Goal: Task Accomplishment & Management: Use online tool/utility

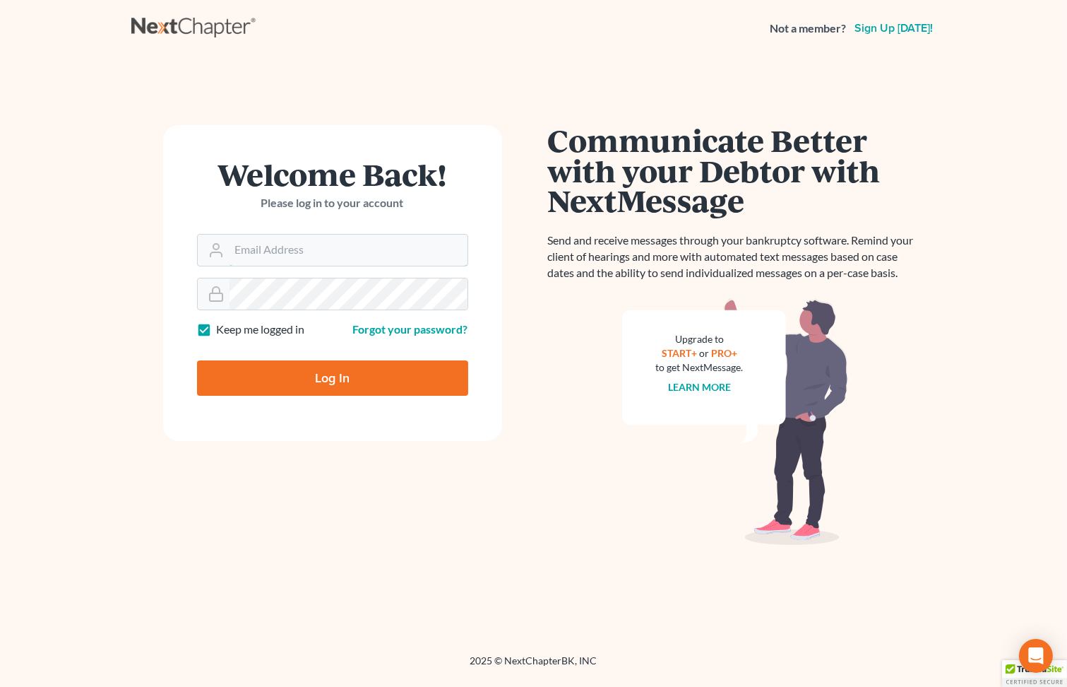
type input "[PERSON_NAME][EMAIL_ADDRESS][DOMAIN_NAME]"
click at [349, 379] on input "Log In" at bounding box center [332, 377] width 271 height 35
type input "Thinking..."
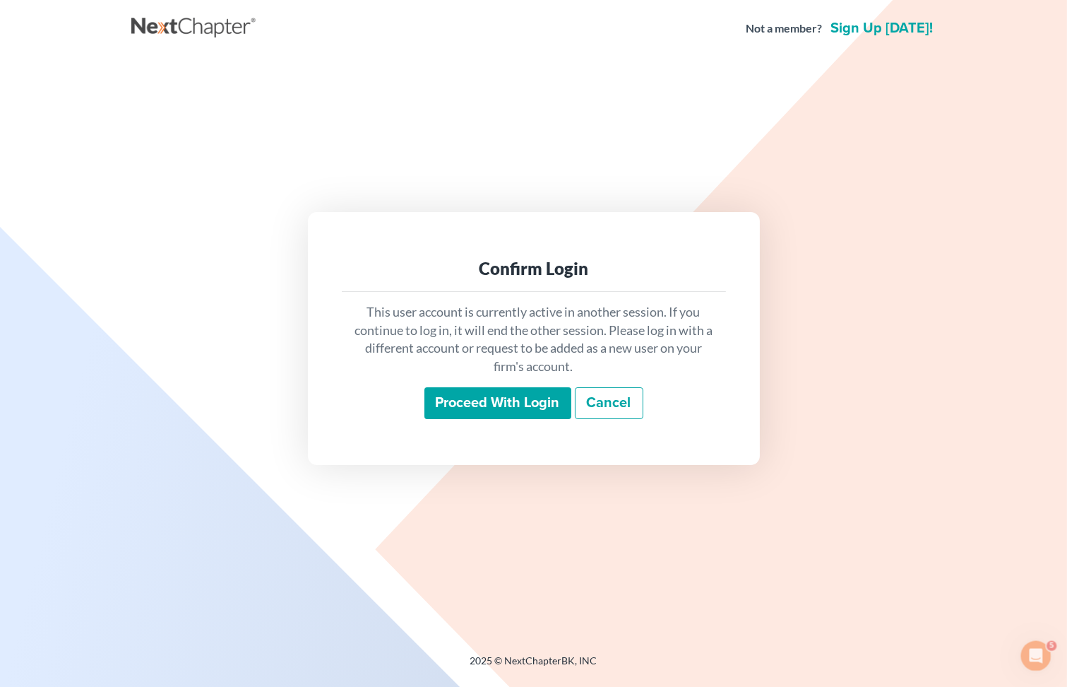
click at [494, 415] on input "Proceed with login" at bounding box center [498, 403] width 147 height 32
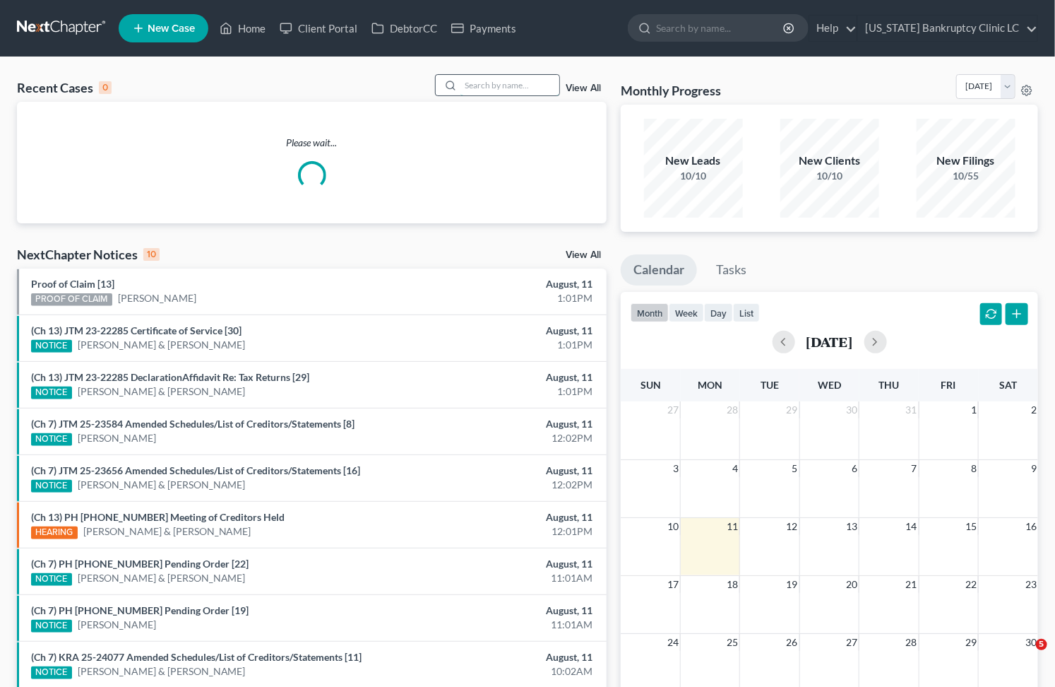
drag, startPoint x: 506, startPoint y: 86, endPoint x: 504, endPoint y: 76, distance: 10.7
click at [505, 82] on input "search" at bounding box center [510, 85] width 99 height 20
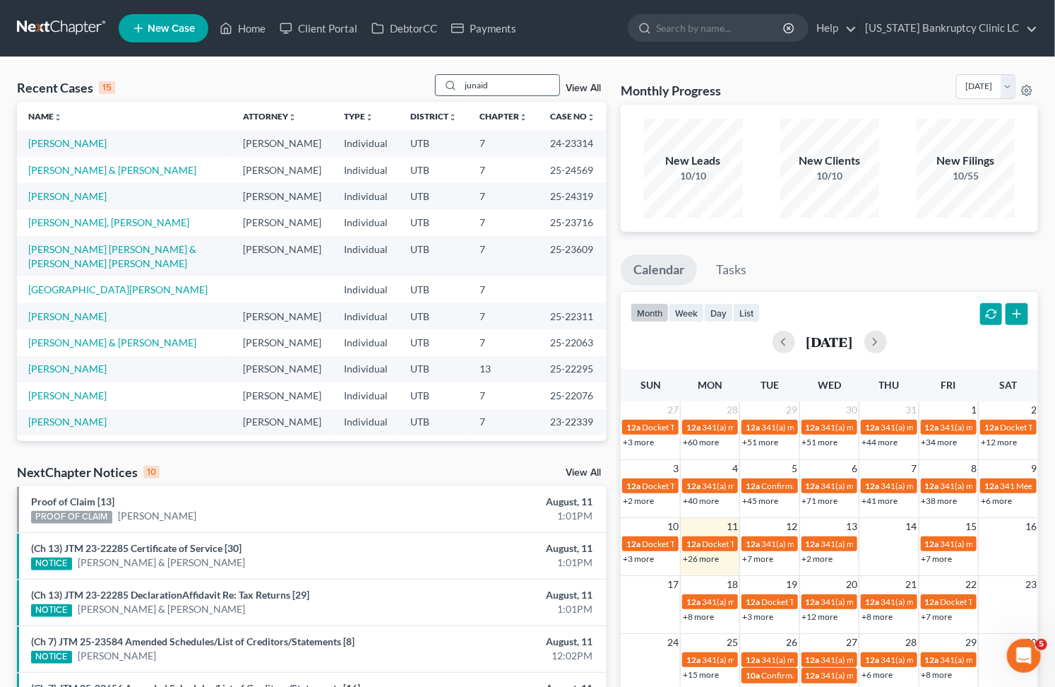
type input "junaid"
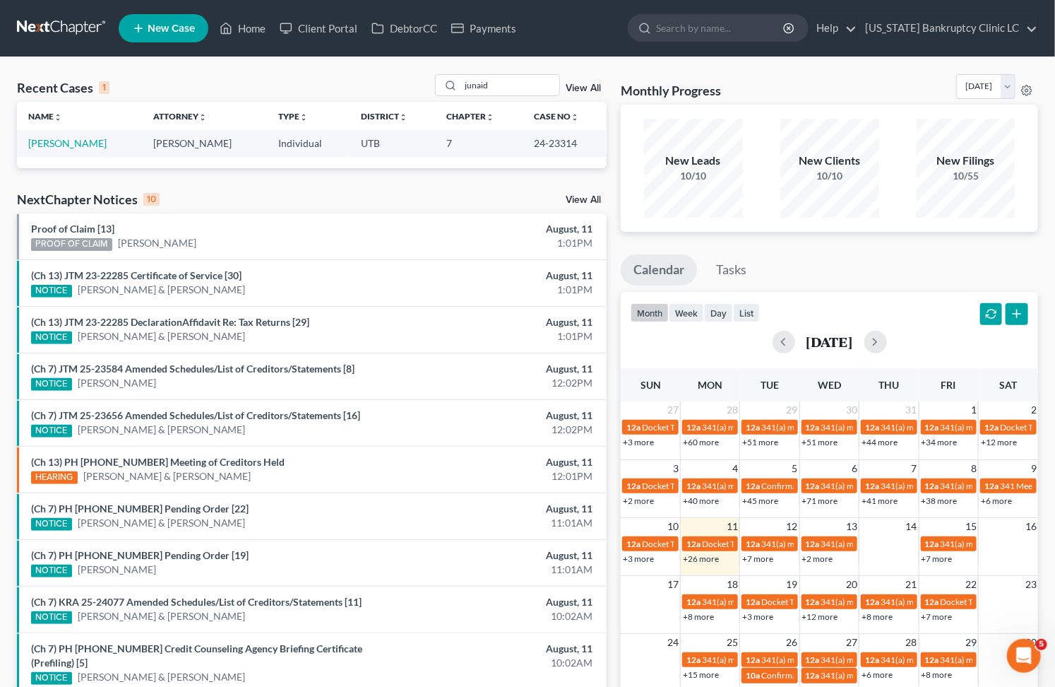
click at [62, 130] on td "[PERSON_NAME]" at bounding box center [79, 143] width 125 height 26
click at [64, 143] on link "[PERSON_NAME]" at bounding box center [67, 143] width 78 height 12
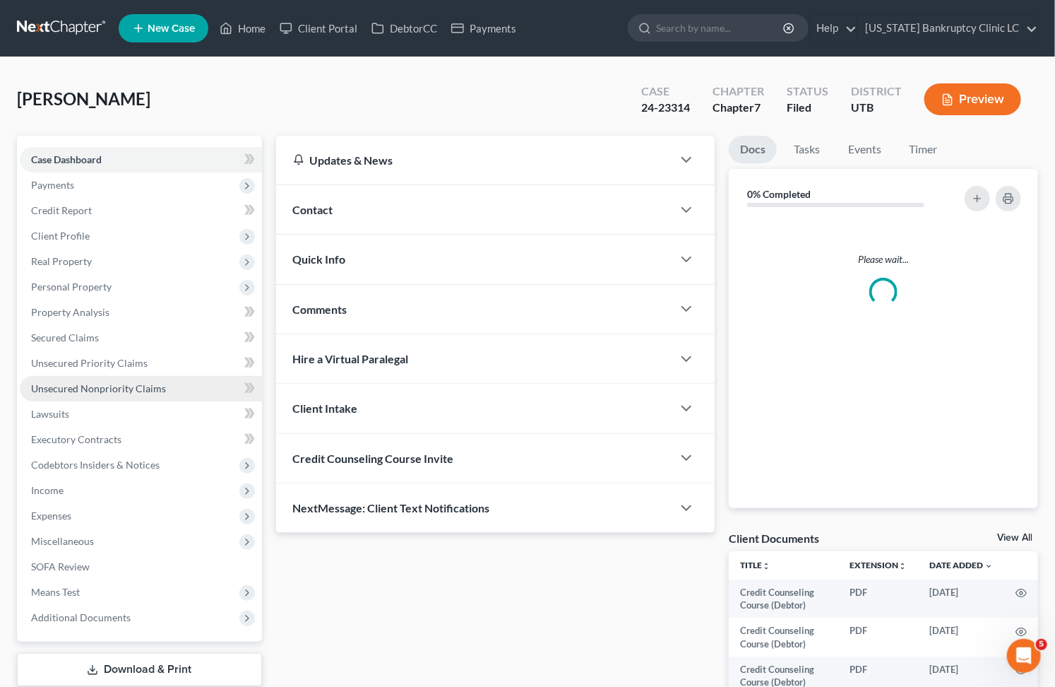
click at [115, 387] on span "Unsecured Nonpriority Claims" at bounding box center [98, 388] width 135 height 12
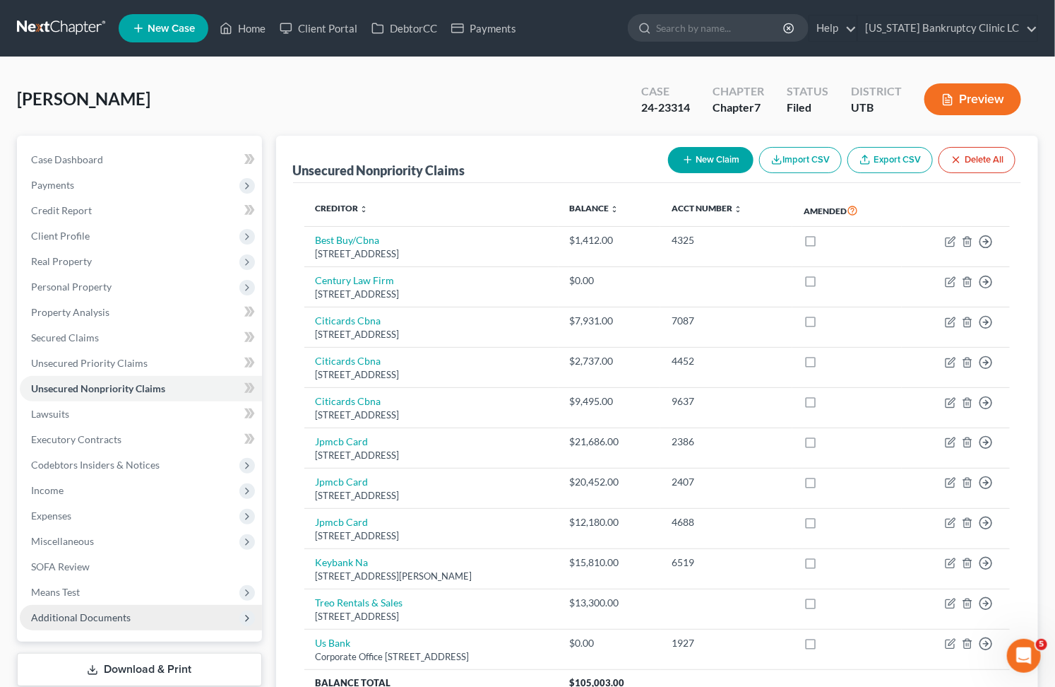
click at [96, 620] on span "Additional Documents" at bounding box center [81, 617] width 100 height 12
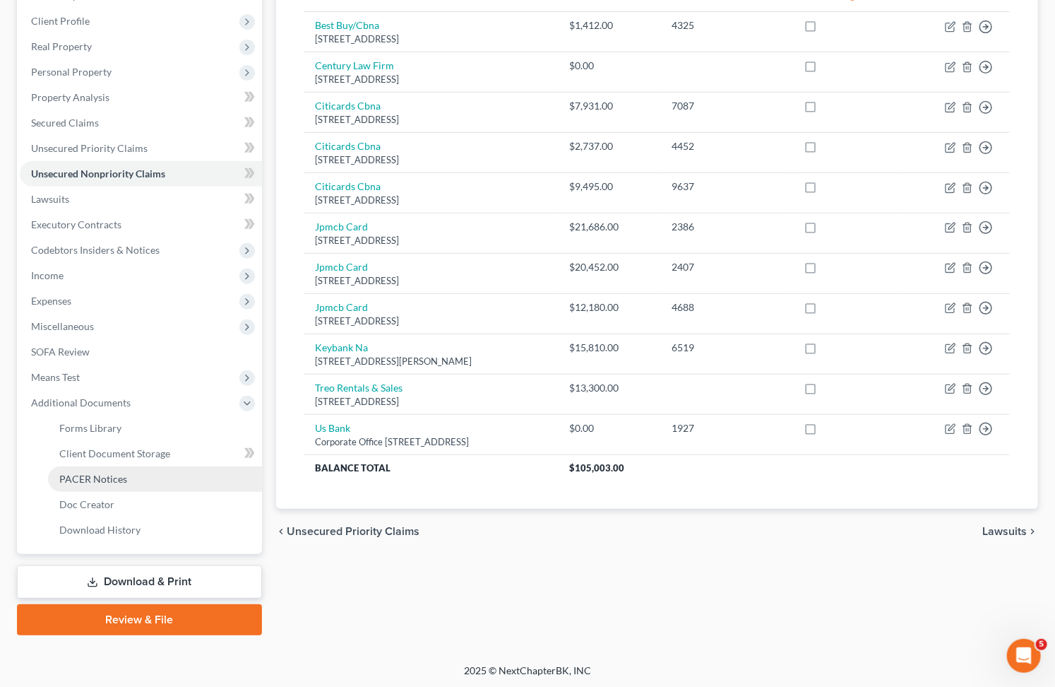
click at [118, 477] on span "PACER Notices" at bounding box center [93, 479] width 68 height 12
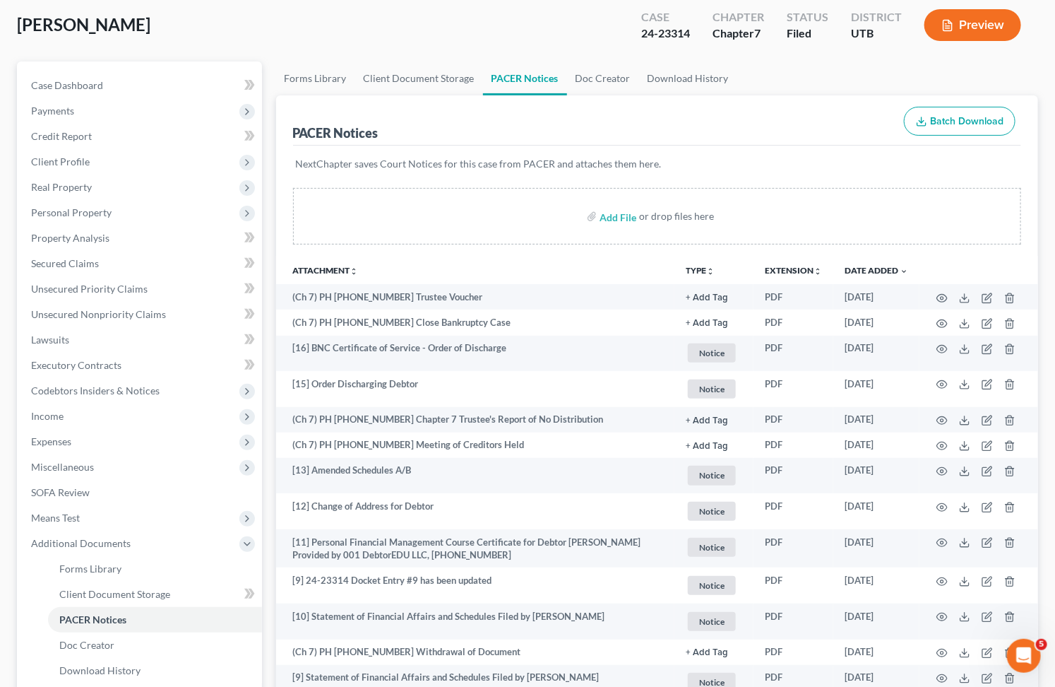
scroll to position [78, 0]
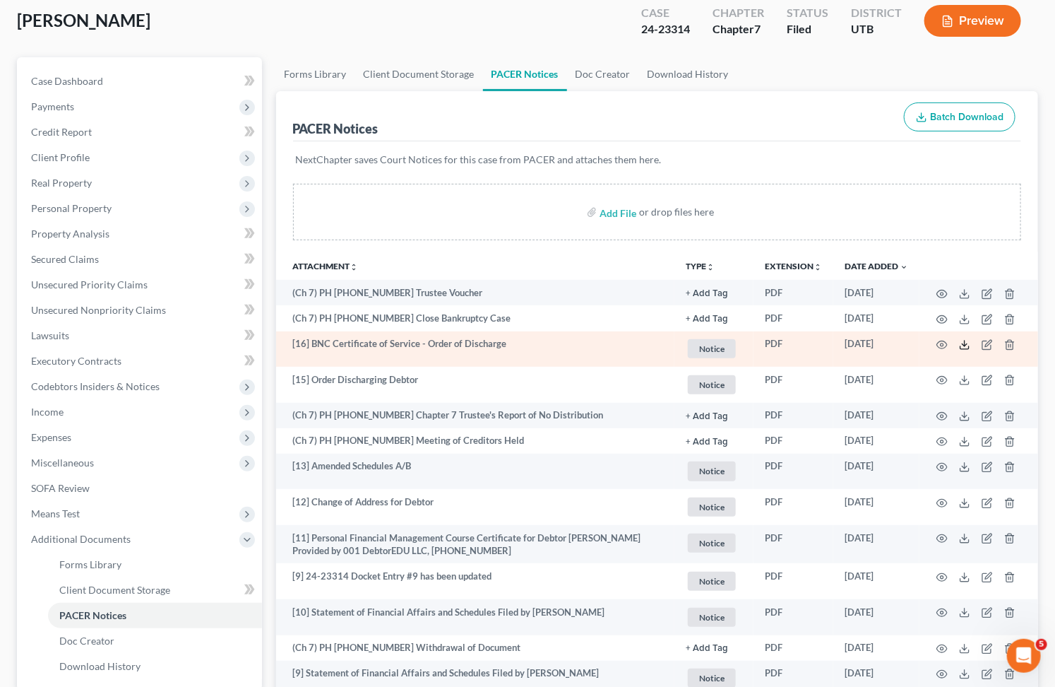
click at [968, 347] on icon at bounding box center [964, 344] width 11 height 11
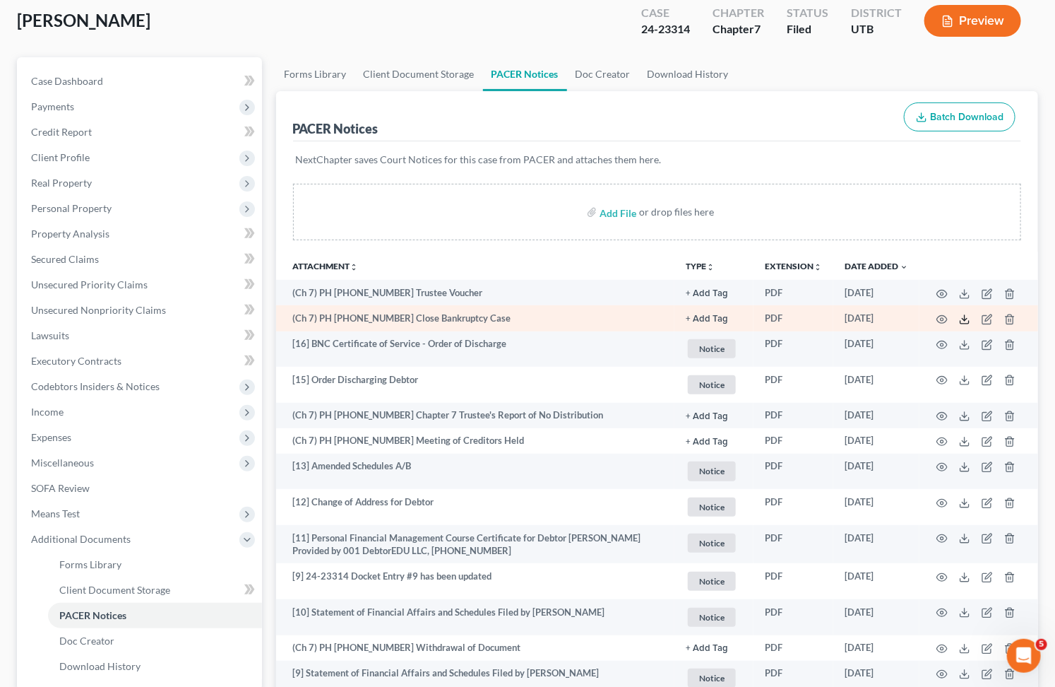
click at [968, 316] on icon at bounding box center [964, 319] width 11 height 11
